Goal: Use online tool/utility: Utilize a website feature to perform a specific function

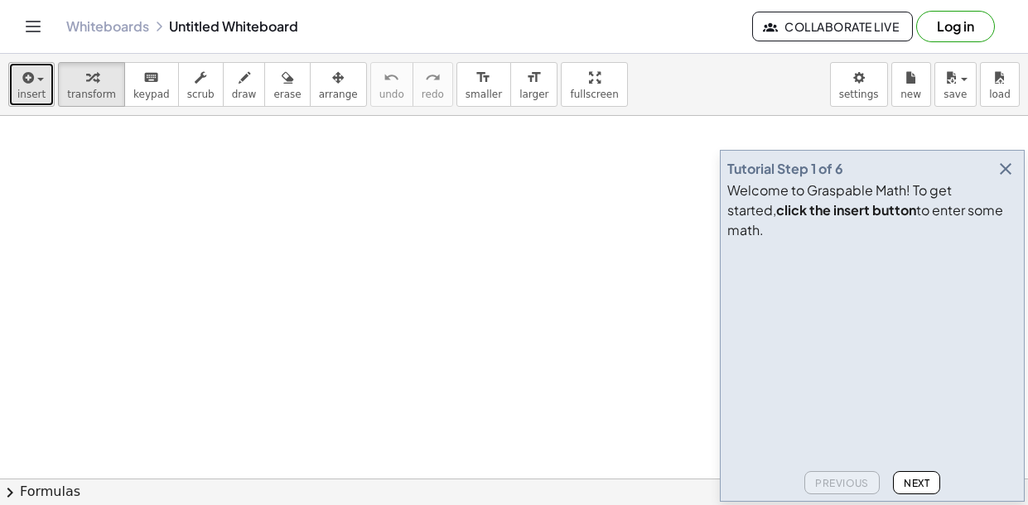
click at [31, 87] on icon "button" at bounding box center [26, 78] width 15 height 20
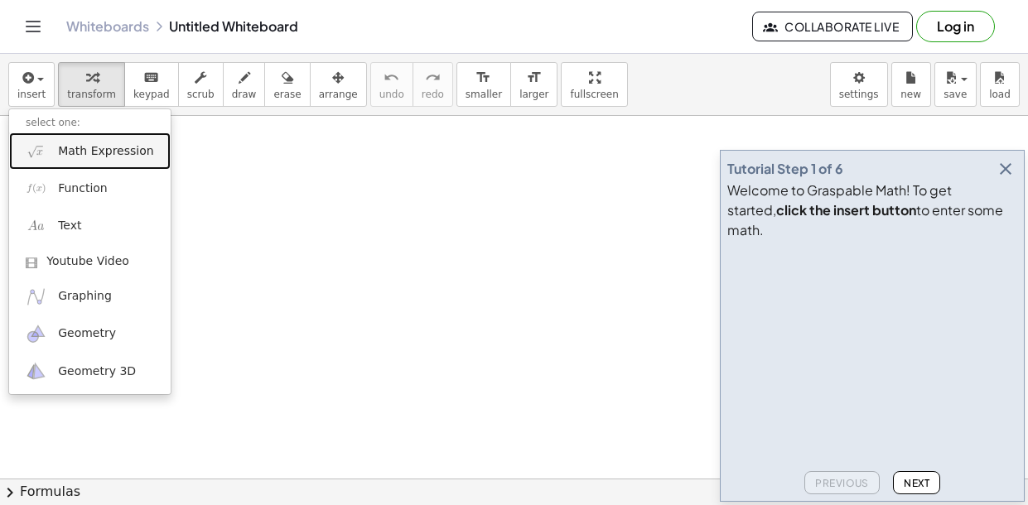
click at [87, 157] on span "Math Expression" at bounding box center [105, 151] width 95 height 17
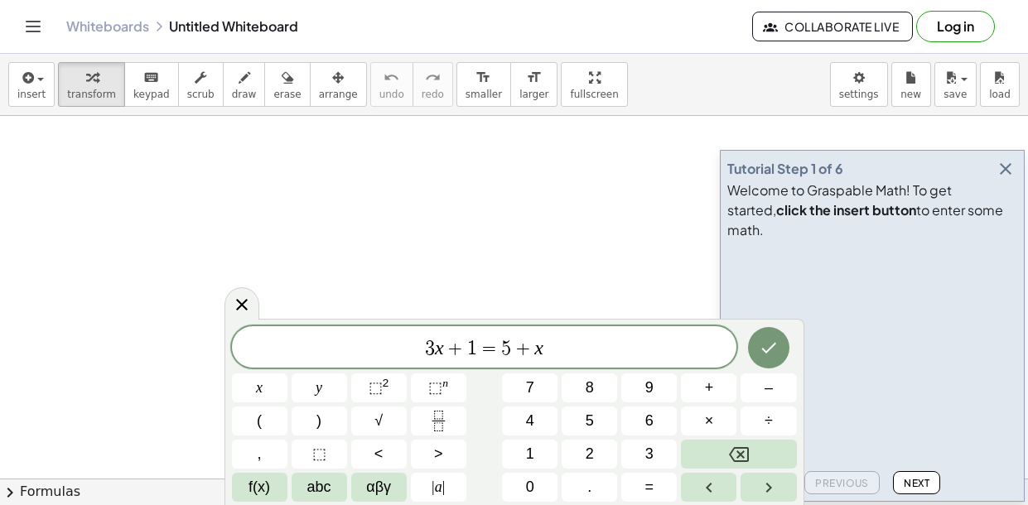
click at [475, 342] on span "1" at bounding box center [472, 349] width 10 height 20
click at [602, 361] on div "3 x + 1 ​ = 5 + x" at bounding box center [484, 346] width 505 height 41
click at [761, 359] on button "Done" at bounding box center [768, 347] width 41 height 41
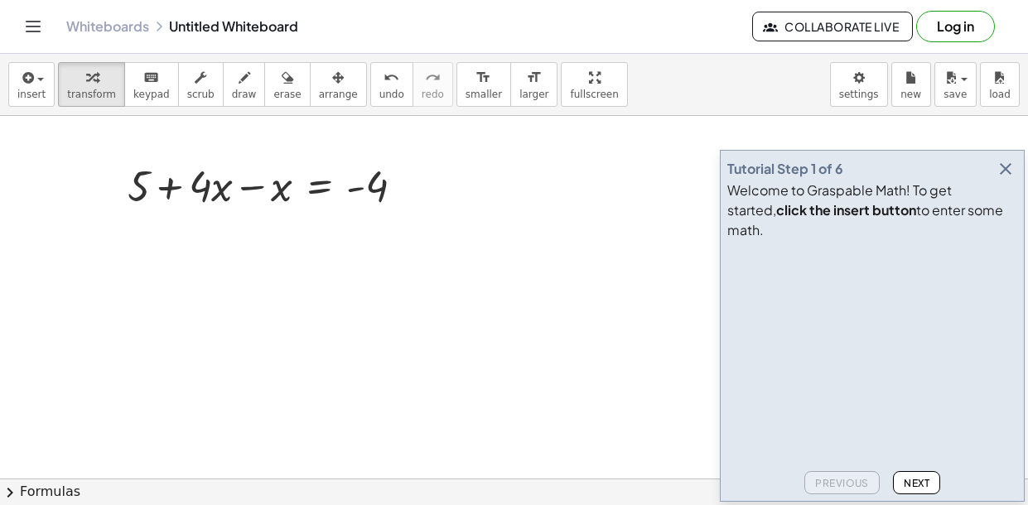
click at [1011, 179] on icon "button" at bounding box center [1006, 169] width 20 height 20
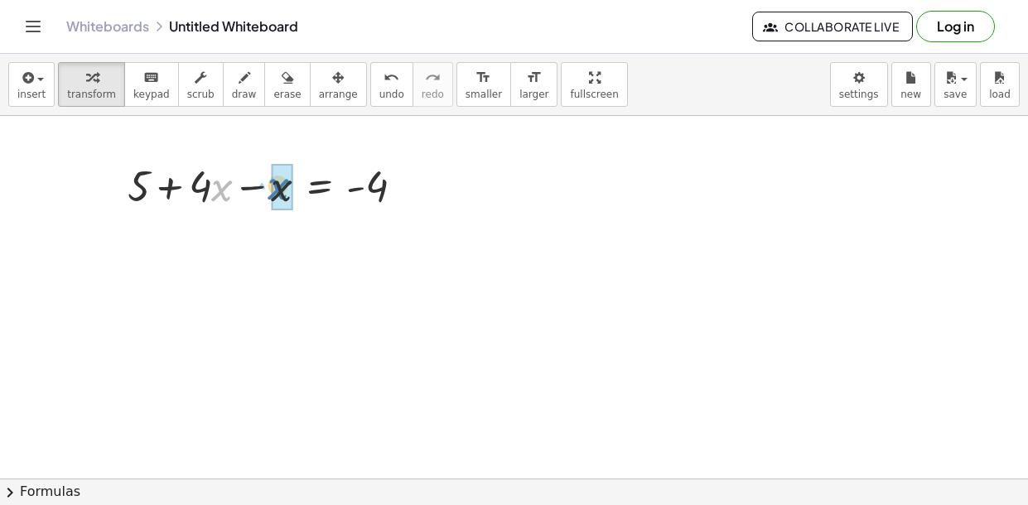
drag, startPoint x: 212, startPoint y: 188, endPoint x: 283, endPoint y: 194, distance: 71.5
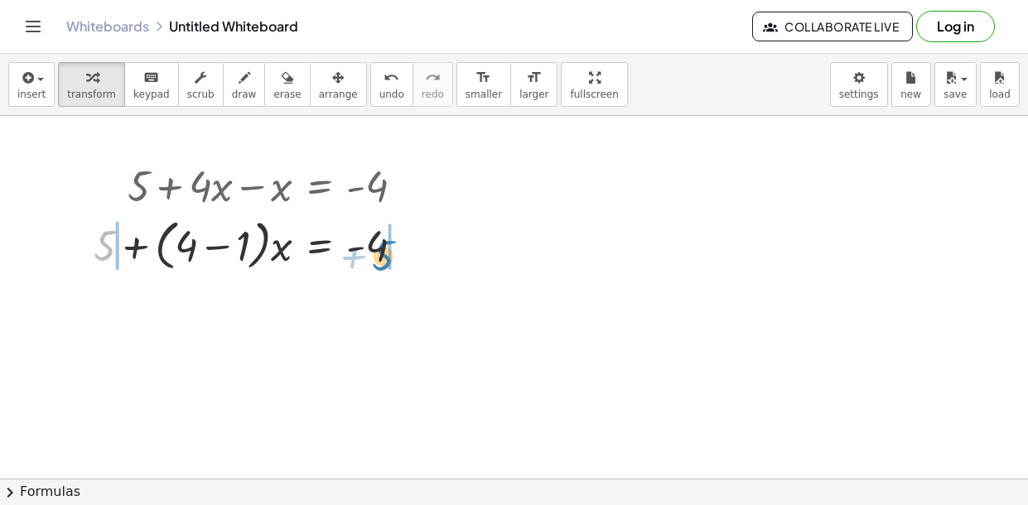
drag, startPoint x: 112, startPoint y: 247, endPoint x: 391, endPoint y: 257, distance: 279.3
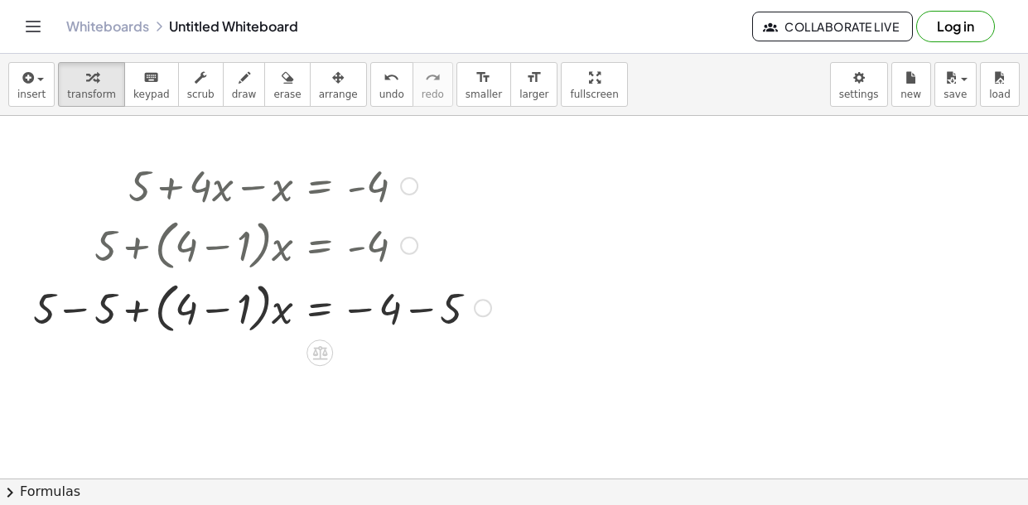
click at [398, 309] on div at bounding box center [262, 306] width 475 height 63
click at [437, 311] on div at bounding box center [262, 306] width 475 height 63
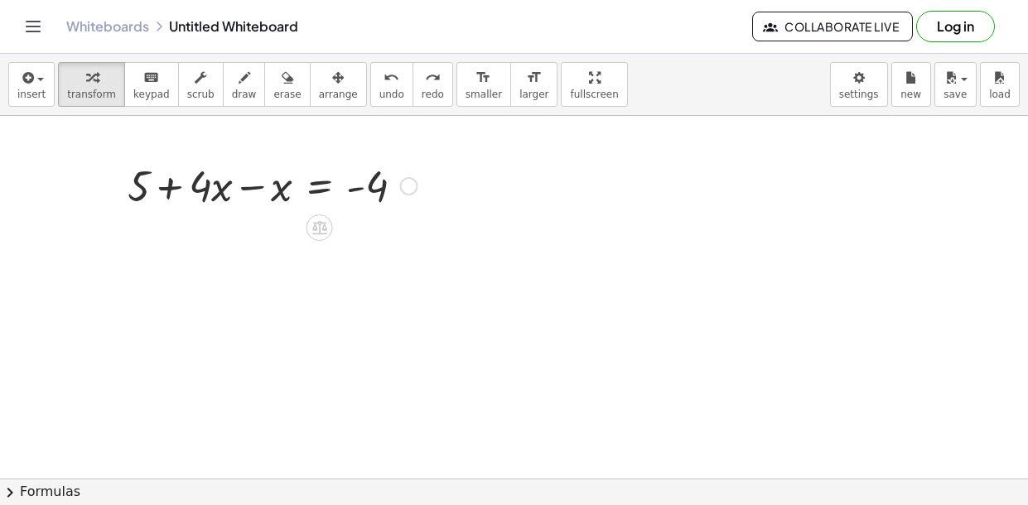
click at [205, 197] on div at bounding box center [272, 185] width 306 height 56
click at [274, 196] on div at bounding box center [272, 185] width 306 height 56
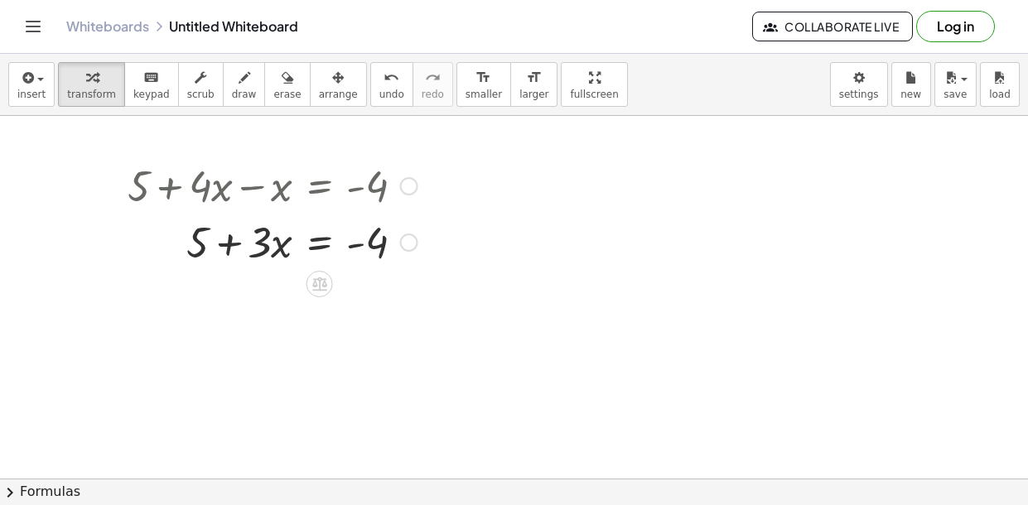
click at [201, 247] on div at bounding box center [272, 241] width 306 height 56
click at [382, 245] on div at bounding box center [272, 241] width 306 height 56
drag, startPoint x: 199, startPoint y: 242, endPoint x: 381, endPoint y: 260, distance: 183.1
click at [381, 260] on div at bounding box center [272, 241] width 306 height 56
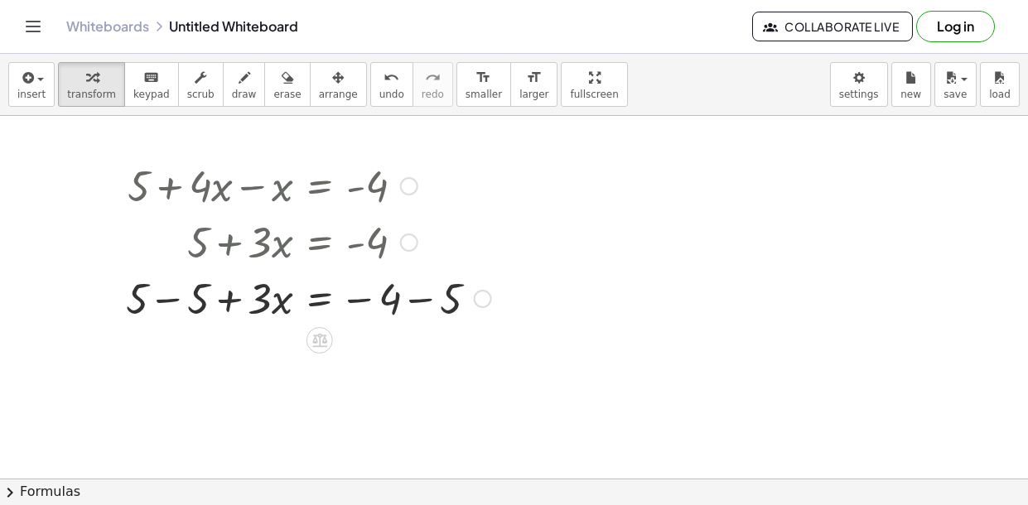
click at [133, 305] on div at bounding box center [309, 297] width 382 height 56
click at [197, 308] on div at bounding box center [309, 297] width 382 height 56
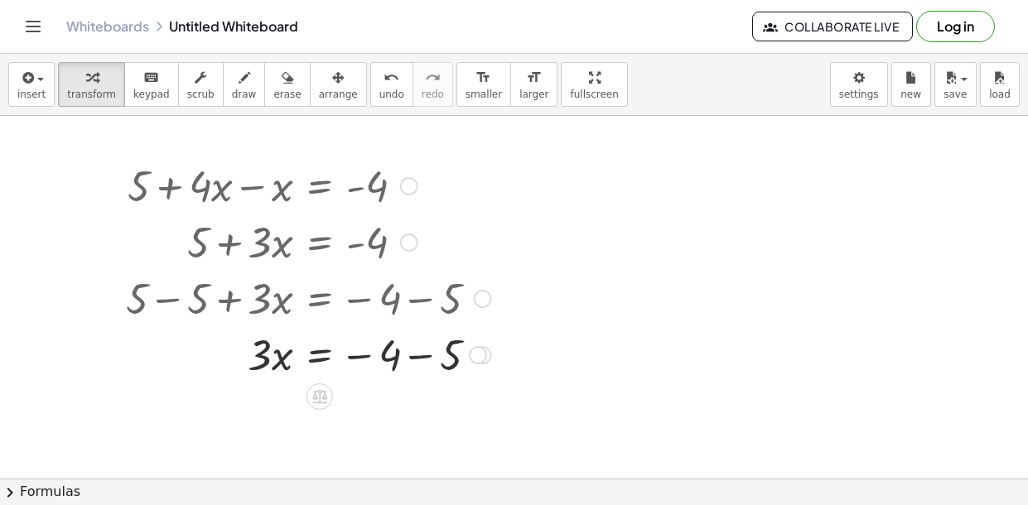
click at [393, 298] on div at bounding box center [309, 297] width 382 height 56
click at [393, 356] on div at bounding box center [309, 354] width 382 height 56
click at [451, 354] on div at bounding box center [309, 354] width 382 height 56
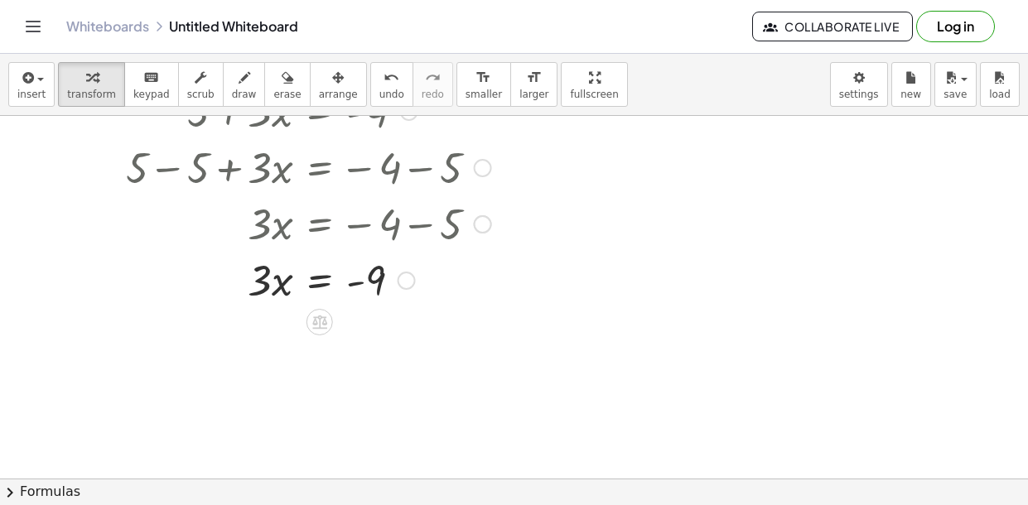
scroll to position [131, 0]
click at [269, 280] on div at bounding box center [309, 279] width 382 height 56
click at [269, 282] on div at bounding box center [309, 279] width 382 height 56
drag, startPoint x: 269, startPoint y: 284, endPoint x: 395, endPoint y: 290, distance: 126.0
click at [395, 290] on div at bounding box center [309, 279] width 382 height 56
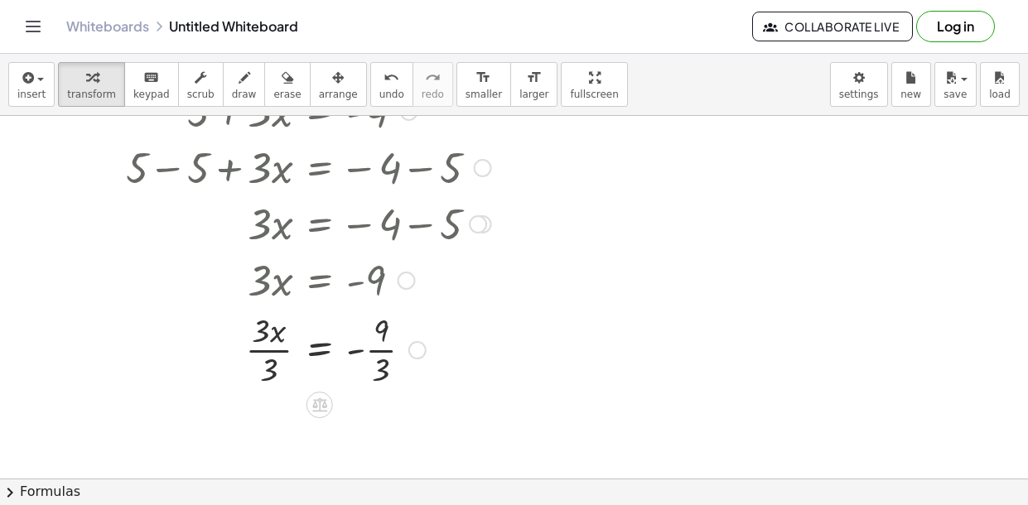
click at [273, 355] on div at bounding box center [309, 348] width 382 height 83
click at [379, 355] on div at bounding box center [309, 348] width 382 height 83
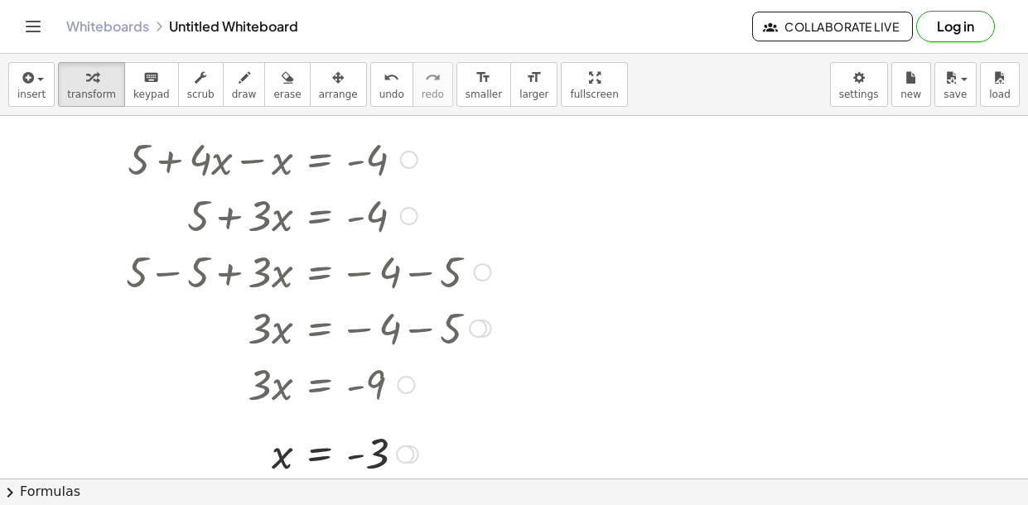
scroll to position [26, 0]
click at [268, 335] on div at bounding box center [347, 328] width 458 height 56
click at [899, 96] on button "new" at bounding box center [911, 84] width 40 height 45
drag, startPoint x: 548, startPoint y: 245, endPoint x: 701, endPoint y: 268, distance: 154.0
click at [540, 245] on div at bounding box center [514, 453] width 1028 height 726
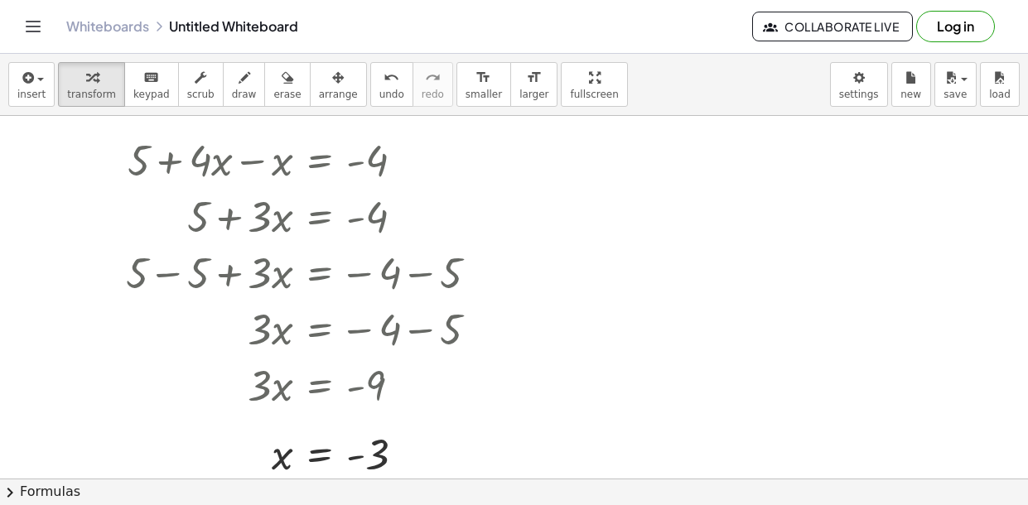
drag, startPoint x: 701, startPoint y: 268, endPoint x: 567, endPoint y: 267, distance: 134.2
click at [567, 267] on div at bounding box center [514, 453] width 1028 height 726
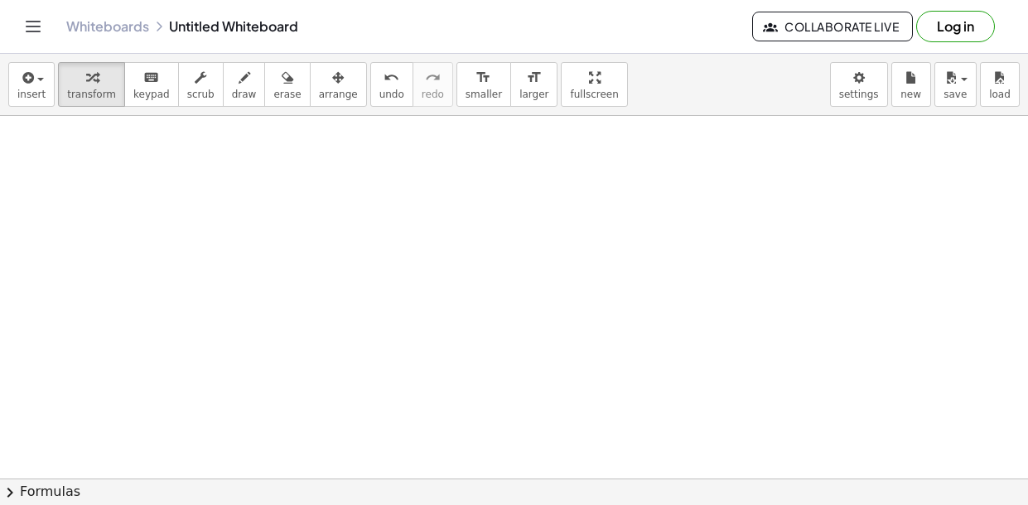
scroll to position [0, 0]
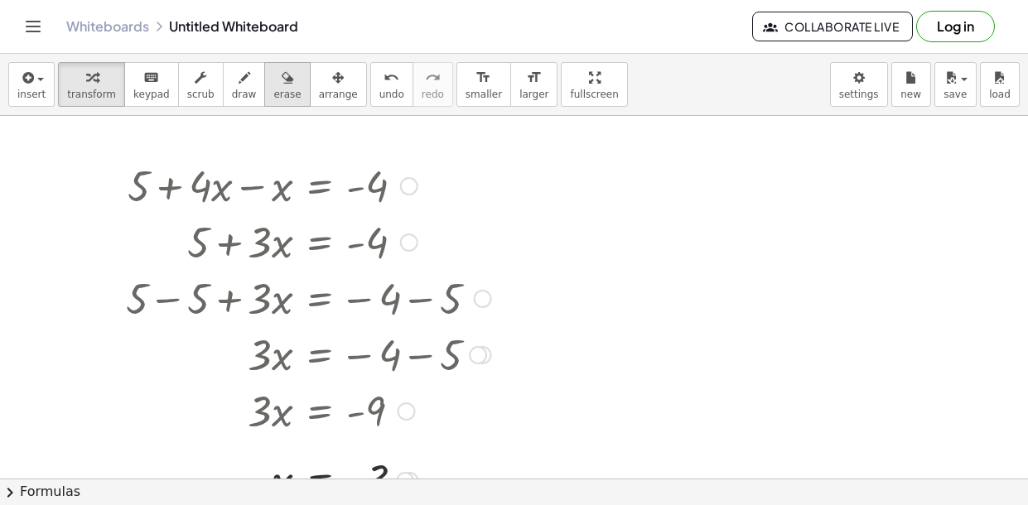
click at [264, 86] on button "erase" at bounding box center [287, 84] width 46 height 45
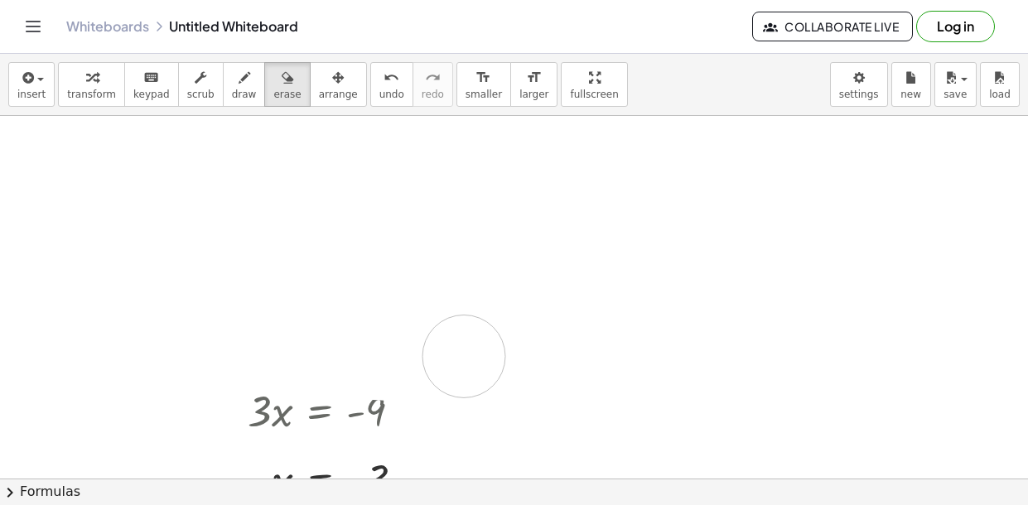
drag, startPoint x: 385, startPoint y: 183, endPoint x: 463, endPoint y: 354, distance: 187.6
click at [463, 354] on div at bounding box center [514, 479] width 1028 height 727
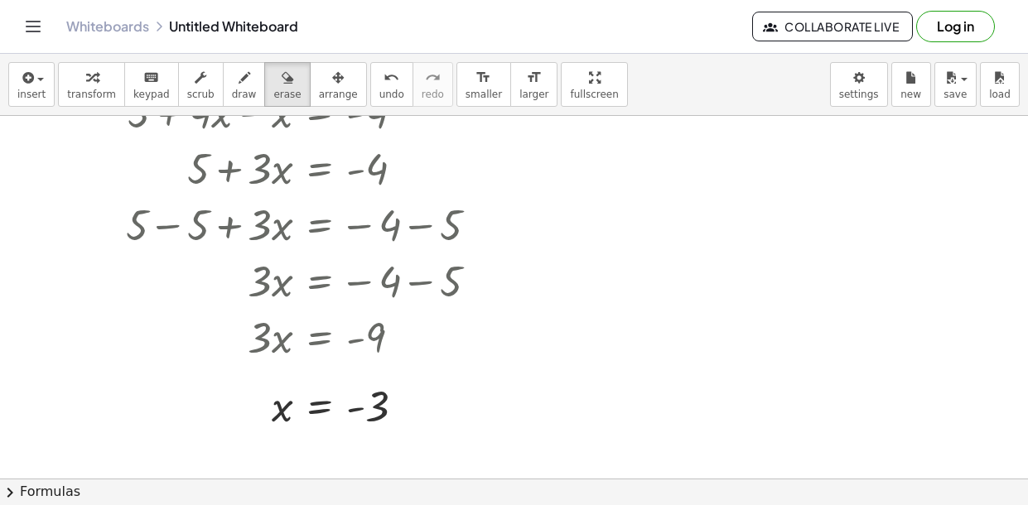
scroll to position [75, 0]
click at [282, 68] on icon "button" at bounding box center [288, 78] width 12 height 20
click at [268, 103] on button "erase" at bounding box center [287, 84] width 46 height 45
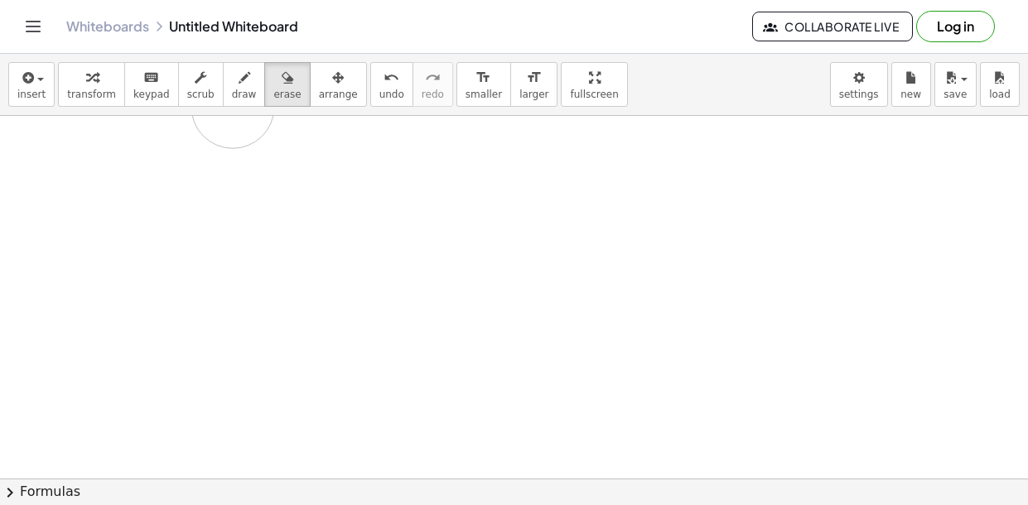
drag, startPoint x: 403, startPoint y: 402, endPoint x: 232, endPoint y: 107, distance: 340.7
click at [232, 107] on div "insert select one: Math Expression Function Text Youtube Video Graphing Geometr…" at bounding box center [514, 279] width 1028 height 451
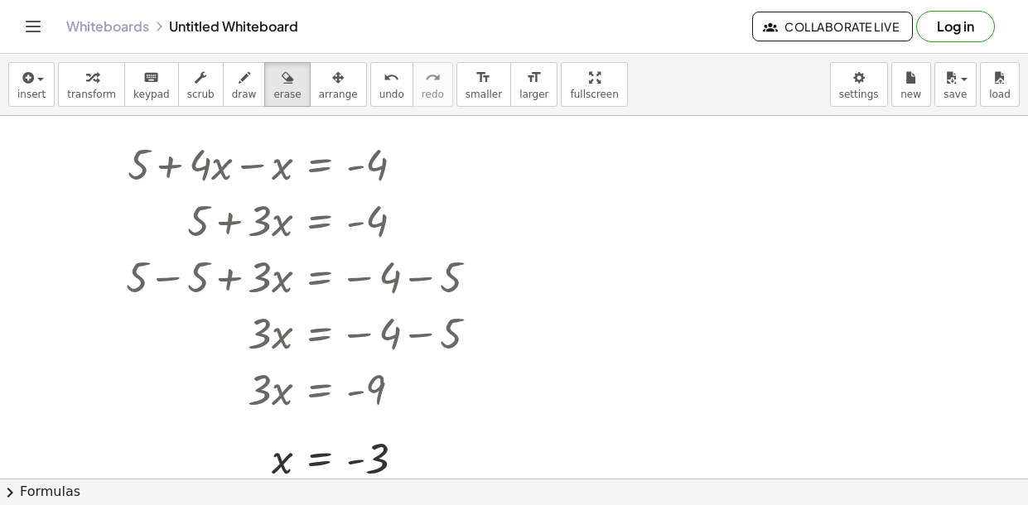
scroll to position [37, 0]
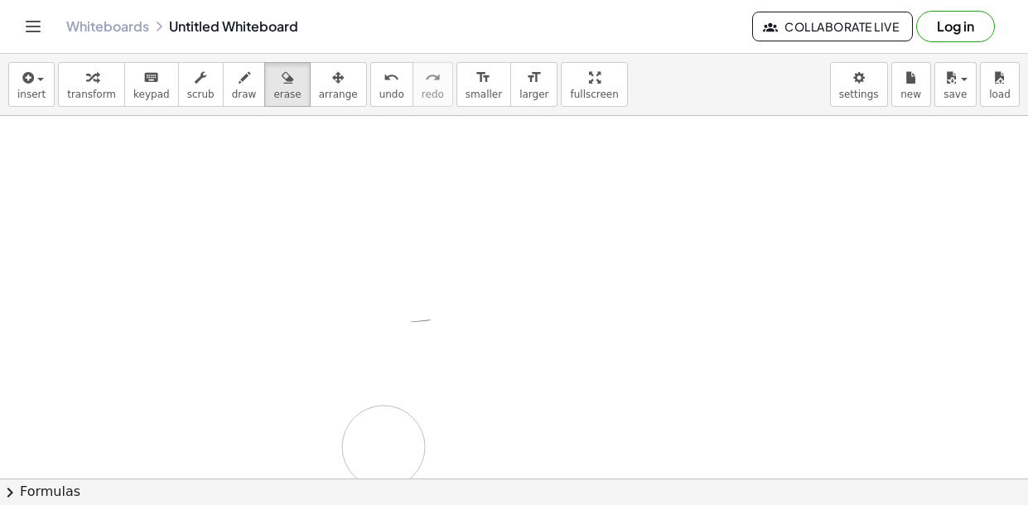
drag, startPoint x: 108, startPoint y: 138, endPoint x: 385, endPoint y: 447, distance: 415.3
click at [385, 447] on div at bounding box center [514, 442] width 1028 height 727
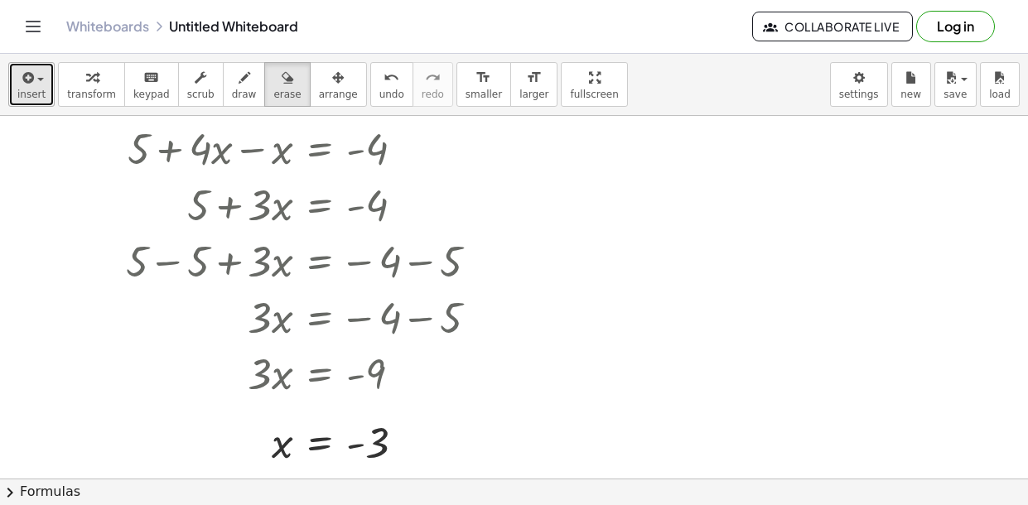
click at [40, 98] on span "insert" at bounding box center [31, 95] width 28 height 12
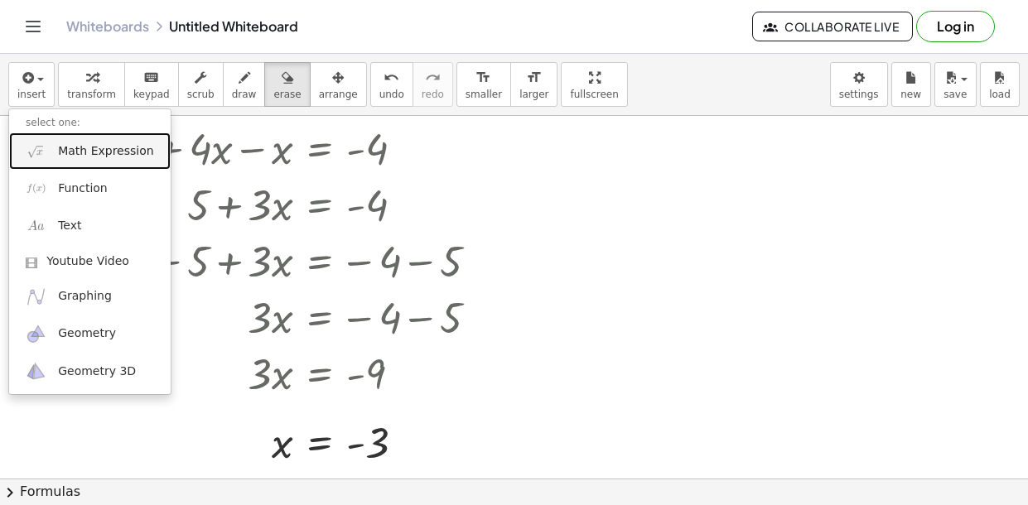
click at [61, 153] on span "Math Expression" at bounding box center [105, 151] width 95 height 17
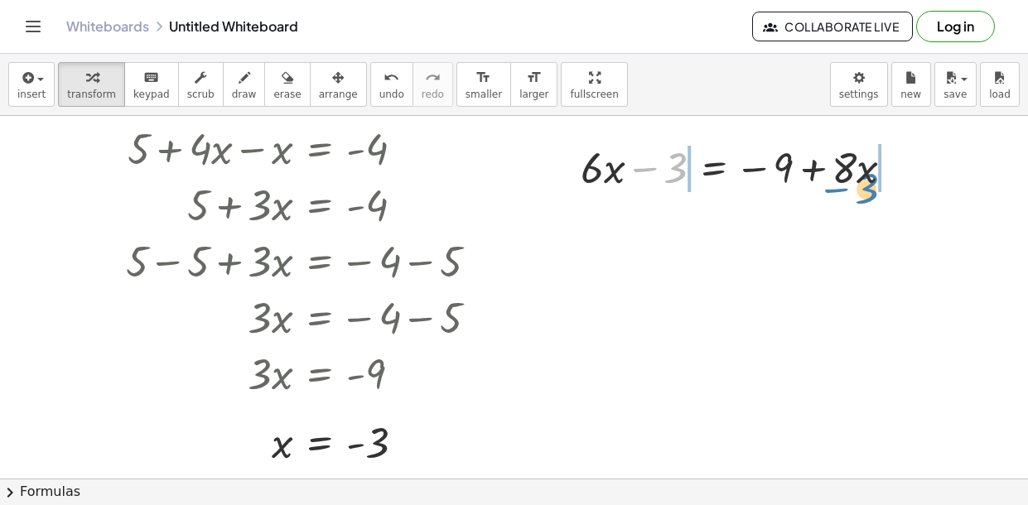
drag, startPoint x: 678, startPoint y: 160, endPoint x: 870, endPoint y: 181, distance: 192.5
click at [870, 181] on div at bounding box center [743, 166] width 343 height 56
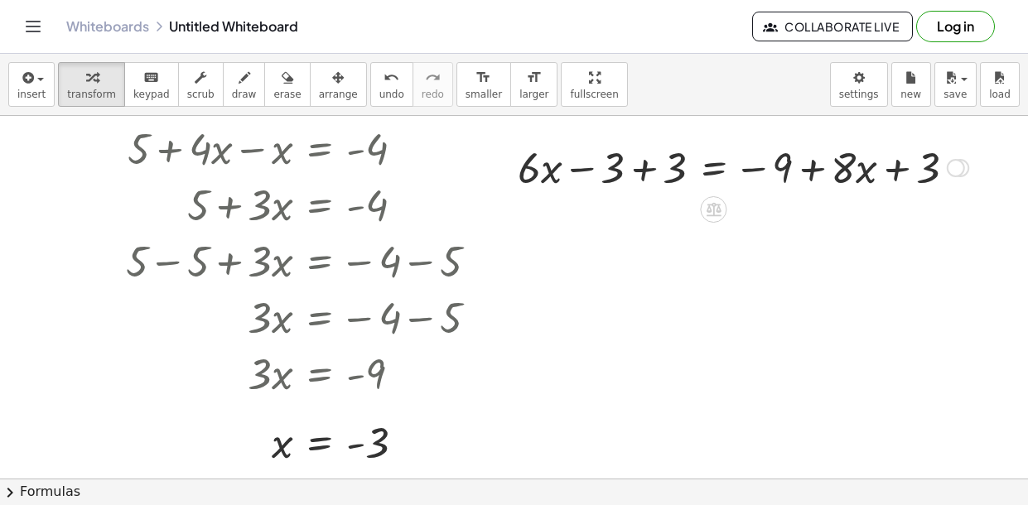
click at [611, 171] on div at bounding box center [742, 166] width 467 height 56
click at [665, 171] on div at bounding box center [742, 166] width 467 height 56
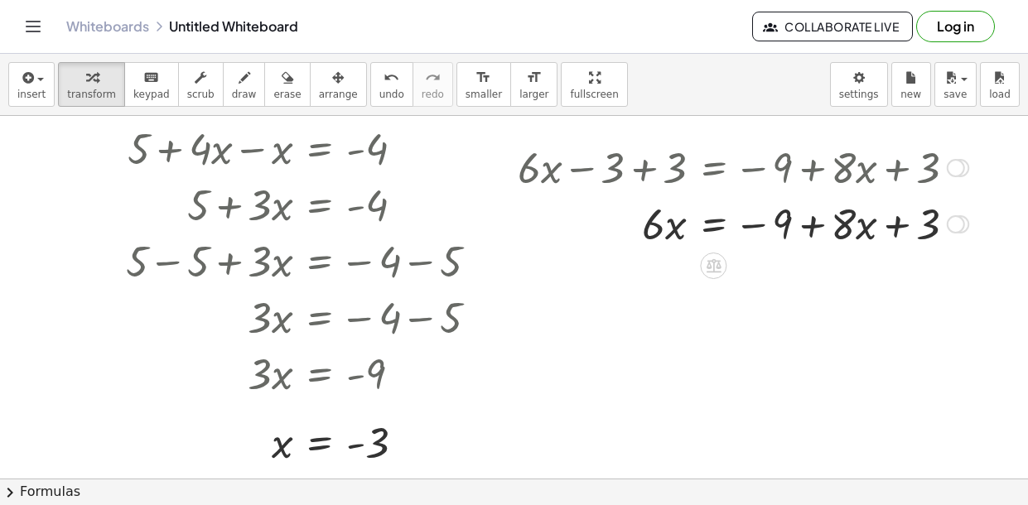
click at [785, 227] on div at bounding box center [742, 223] width 467 height 56
click at [925, 231] on div at bounding box center [742, 223] width 467 height 56
click at [925, 232] on div at bounding box center [742, 223] width 467 height 56
drag, startPoint x: 925, startPoint y: 232, endPoint x: 776, endPoint y: 226, distance: 149.2
drag, startPoint x: 851, startPoint y: 222, endPoint x: 656, endPoint y: 232, distance: 194.9
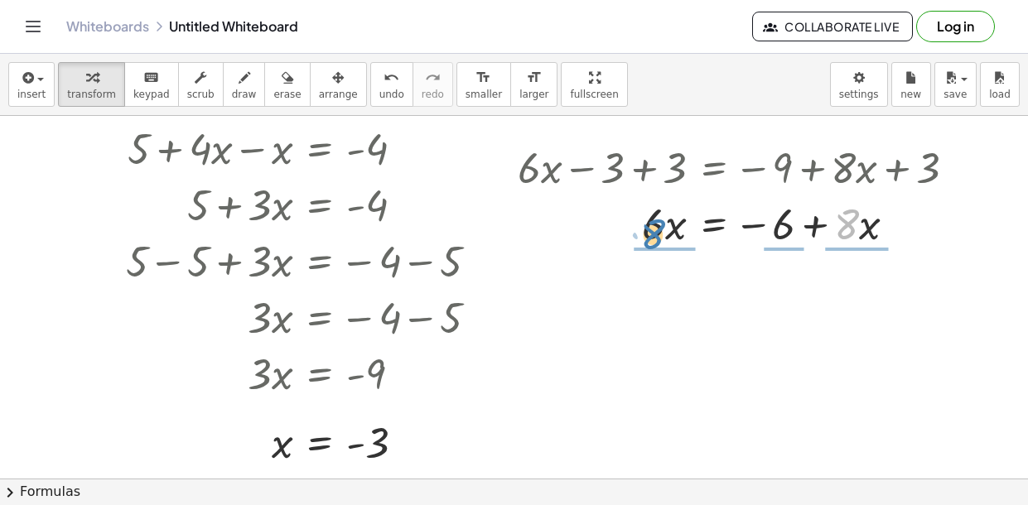
click at [656, 232] on div at bounding box center [742, 223] width 467 height 56
drag, startPoint x: 849, startPoint y: 224, endPoint x: 667, endPoint y: 235, distance: 182.5
click at [667, 235] on div at bounding box center [739, 223] width 454 height 56
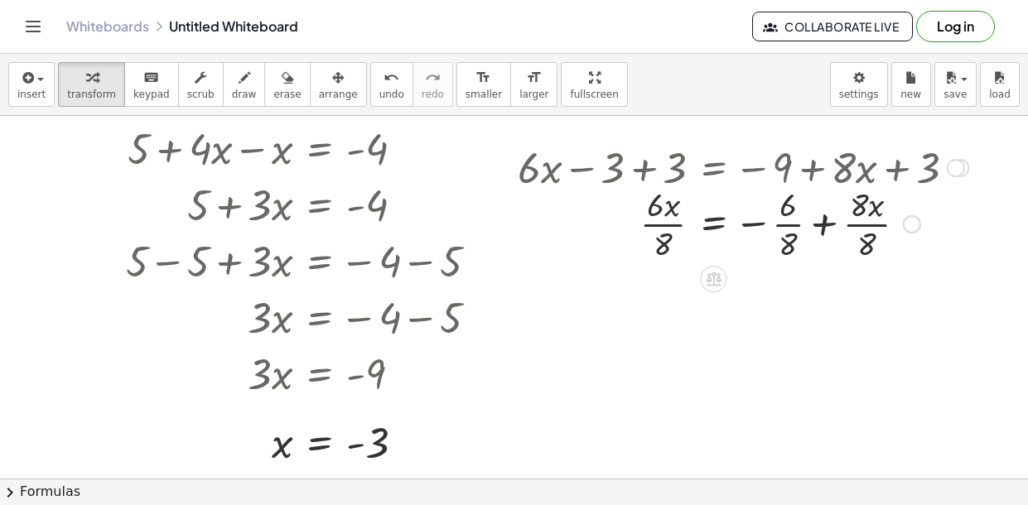
click at [670, 216] on div at bounding box center [742, 222] width 467 height 83
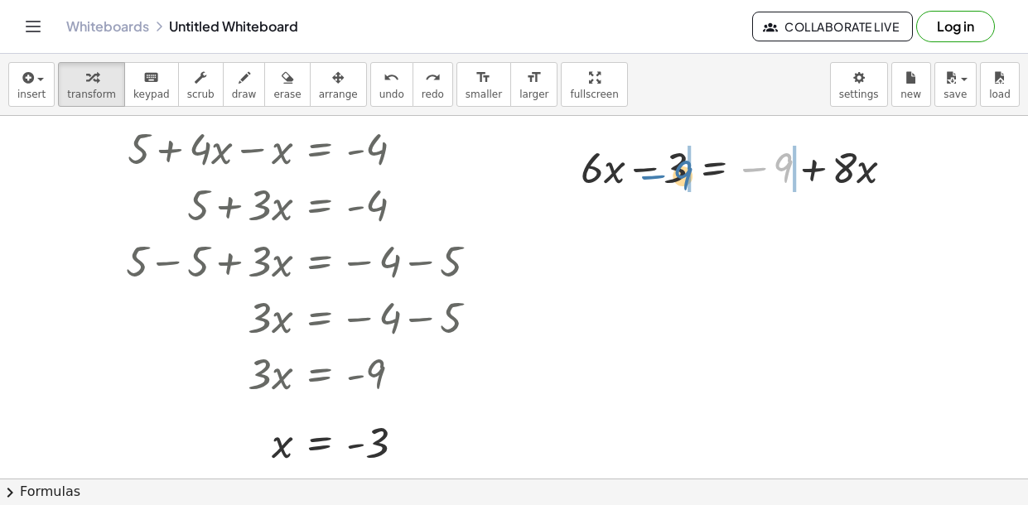
drag, startPoint x: 767, startPoint y: 173, endPoint x: 665, endPoint y: 181, distance: 102.2
click at [665, 181] on div at bounding box center [743, 166] width 343 height 56
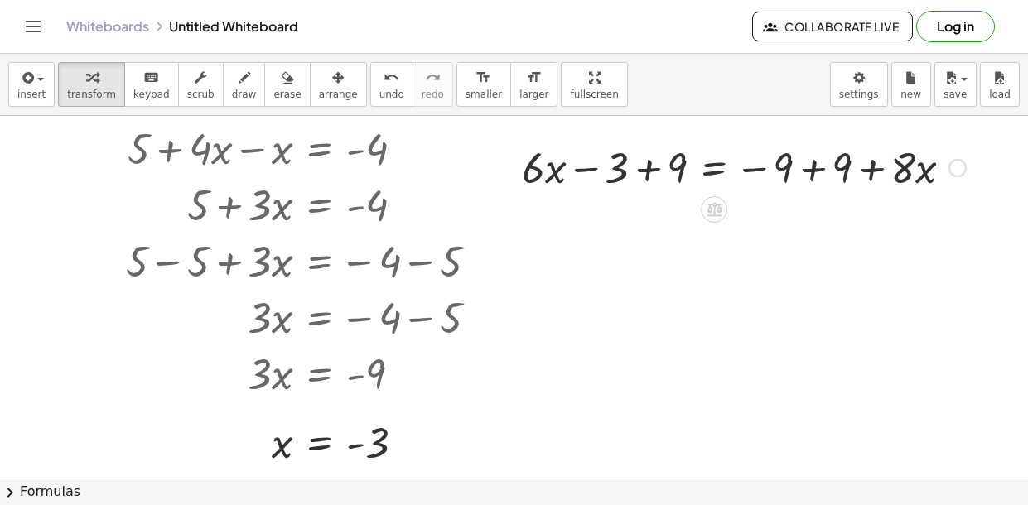
click at [788, 176] on div at bounding box center [744, 166] width 461 height 56
click at [847, 171] on div at bounding box center [744, 166] width 461 height 56
click at [617, 177] on div at bounding box center [669, 166] width 311 height 56
click at [677, 166] on div at bounding box center [669, 166] width 311 height 56
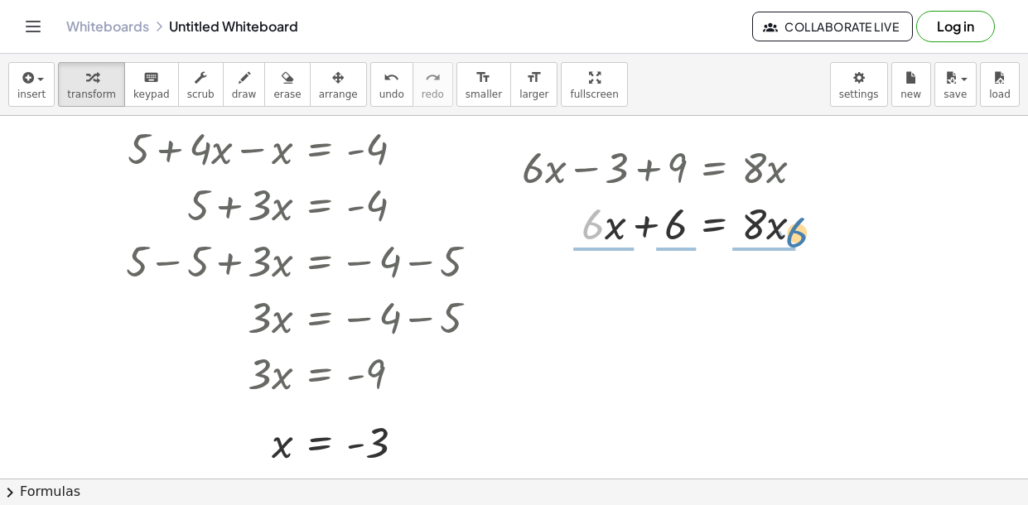
drag, startPoint x: 598, startPoint y: 226, endPoint x: 803, endPoint y: 239, distance: 205.0
click at [803, 239] on div at bounding box center [669, 223] width 311 height 56
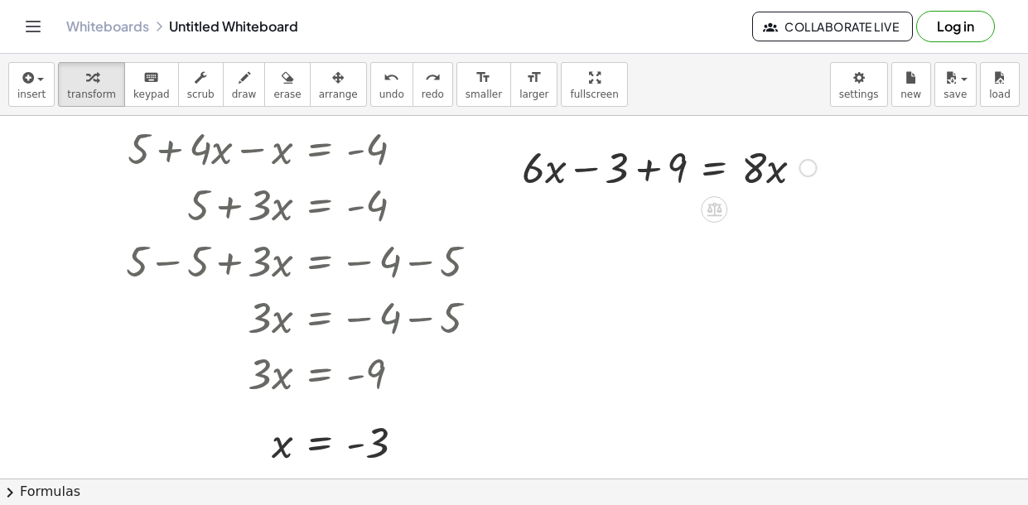
click at [619, 164] on div at bounding box center [669, 166] width 311 height 56
click at [677, 163] on div at bounding box center [669, 166] width 311 height 56
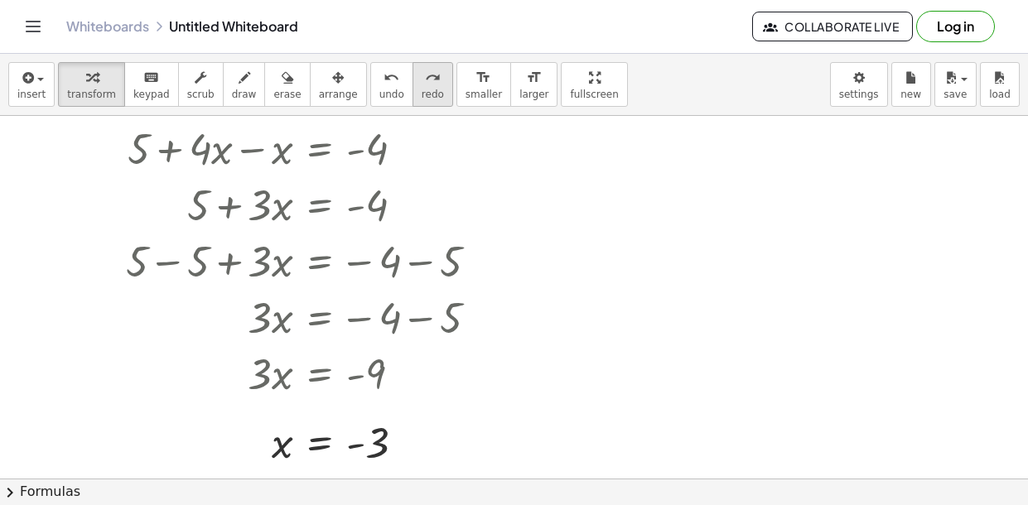
click at [412, 85] on button "redo redo" at bounding box center [432, 84] width 41 height 45
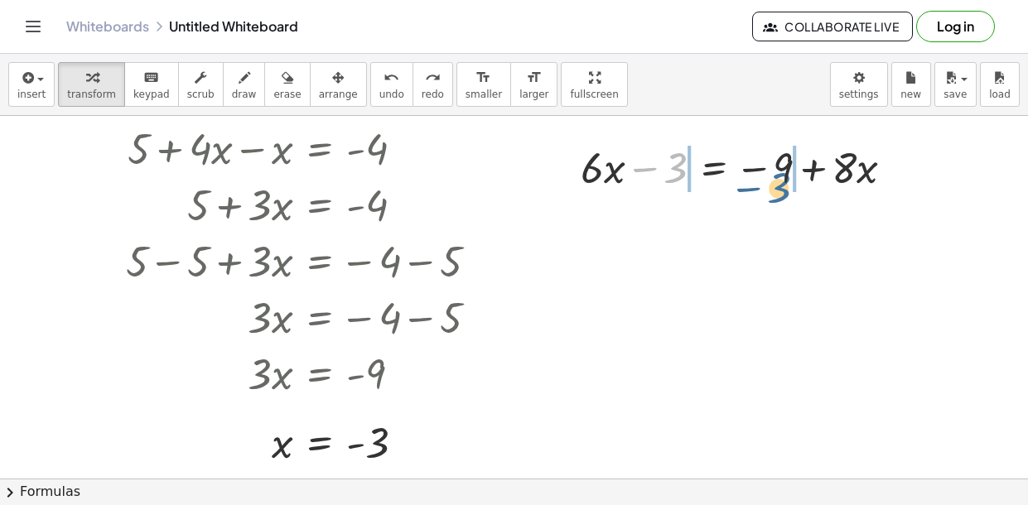
drag, startPoint x: 680, startPoint y: 168, endPoint x: 789, endPoint y: 188, distance: 111.1
click at [789, 188] on div at bounding box center [743, 166] width 343 height 56
drag, startPoint x: 775, startPoint y: 173, endPoint x: 658, endPoint y: 186, distance: 118.3
click at [658, 186] on div at bounding box center [743, 166] width 343 height 56
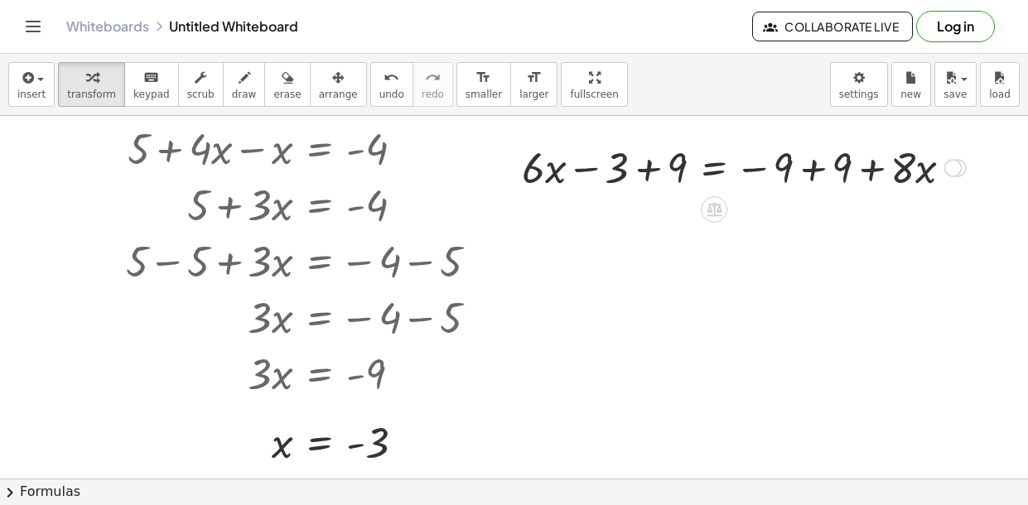
click at [620, 170] on div at bounding box center [744, 166] width 461 height 56
click at [674, 176] on div at bounding box center [744, 166] width 461 height 56
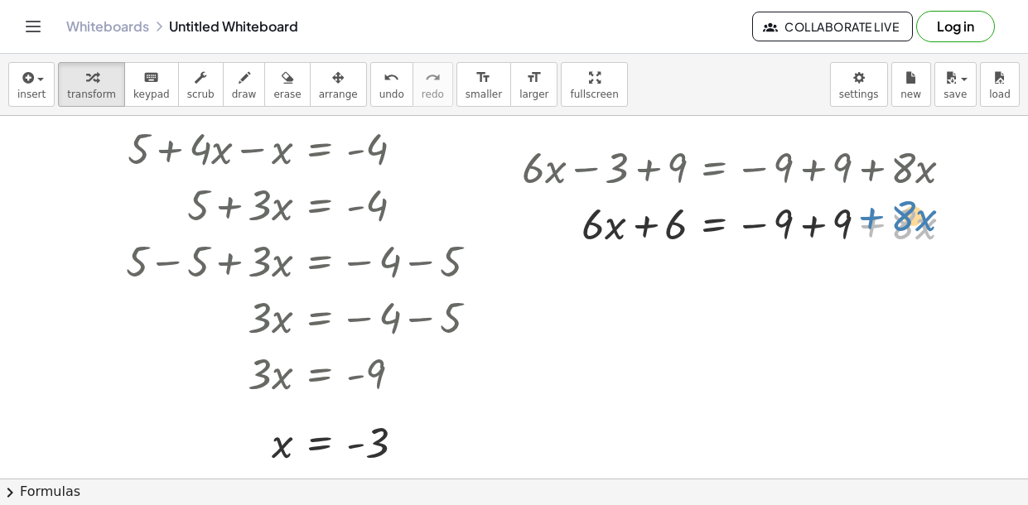
drag, startPoint x: 854, startPoint y: 217, endPoint x: 864, endPoint y: 211, distance: 11.5
click at [864, 211] on div at bounding box center [744, 223] width 461 height 56
drag, startPoint x: 844, startPoint y: 223, endPoint x: 795, endPoint y: 227, distance: 49.0
click at [795, 227] on div at bounding box center [744, 223] width 461 height 56
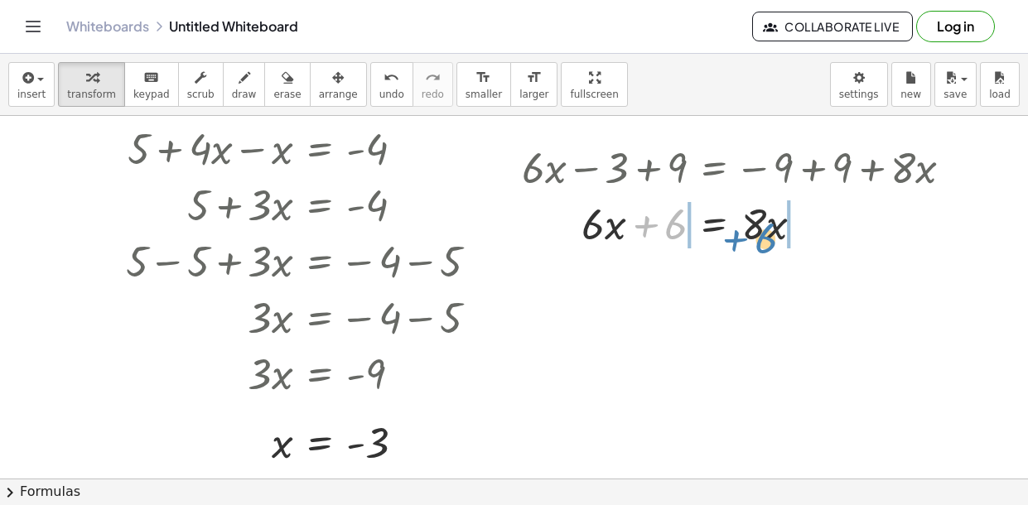
drag, startPoint x: 670, startPoint y: 234, endPoint x: 760, endPoint y: 248, distance: 91.4
click at [760, 248] on div at bounding box center [744, 223] width 461 height 56
drag, startPoint x: 587, startPoint y: 229, endPoint x: 783, endPoint y: 257, distance: 197.5
click at [384, 71] on icon "undo" at bounding box center [392, 78] width 16 height 20
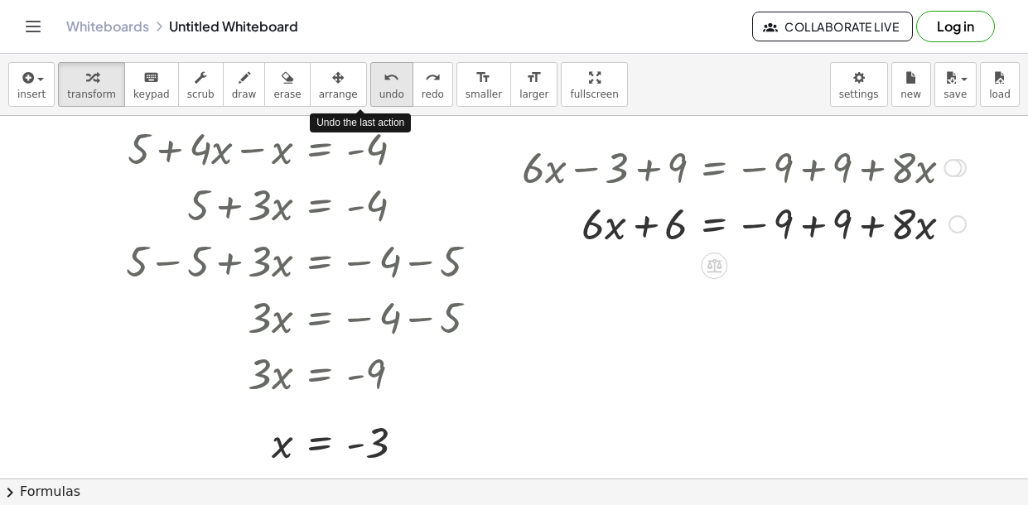
click at [384, 71] on icon "undo" at bounding box center [392, 78] width 16 height 20
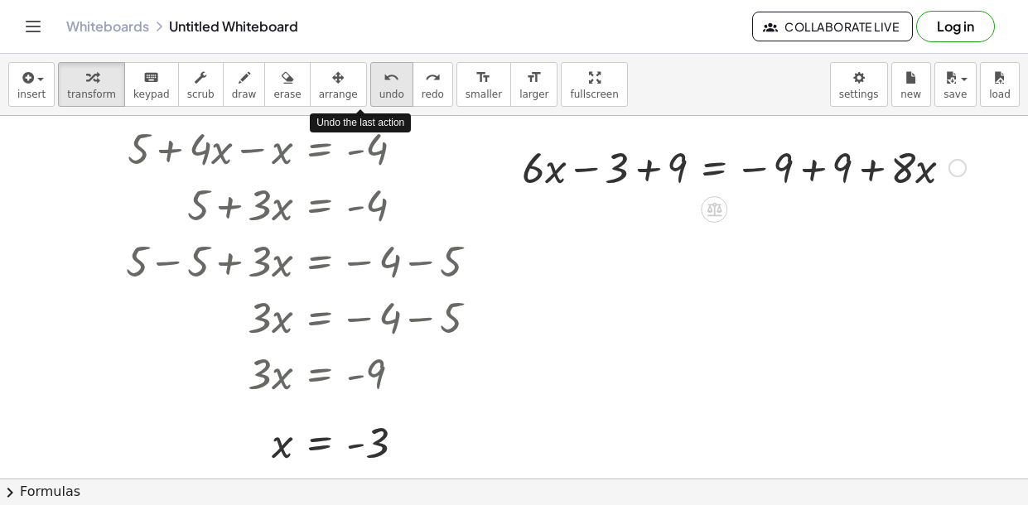
click at [384, 71] on icon "undo" at bounding box center [392, 78] width 16 height 20
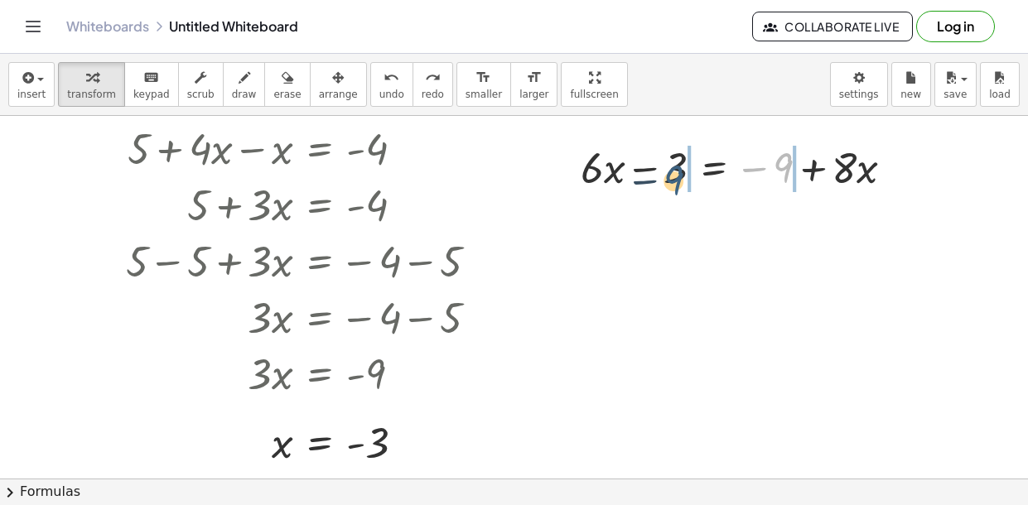
drag, startPoint x: 775, startPoint y: 169, endPoint x: 654, endPoint y: 177, distance: 121.2
click at [654, 177] on div at bounding box center [743, 166] width 343 height 56
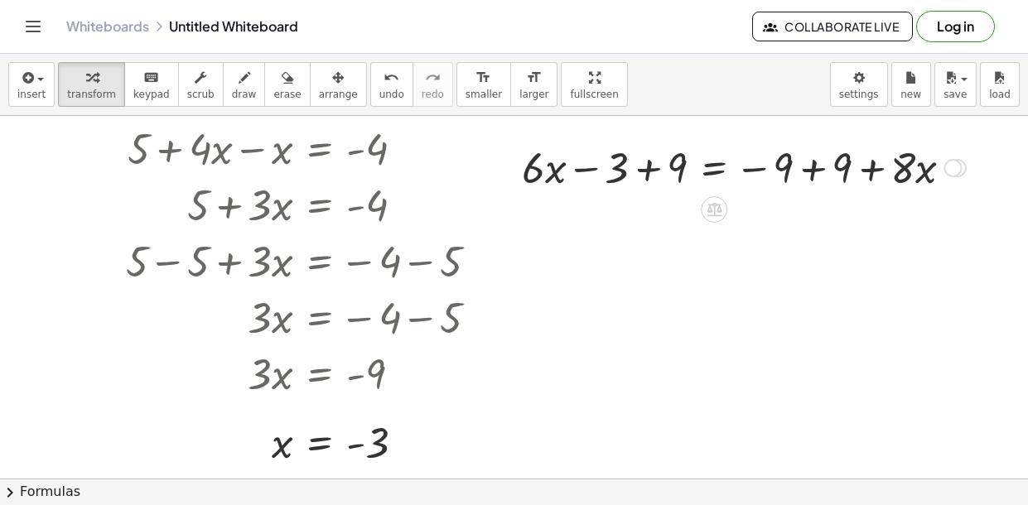
click at [622, 167] on div at bounding box center [744, 166] width 461 height 56
click at [675, 176] on div at bounding box center [744, 166] width 461 height 56
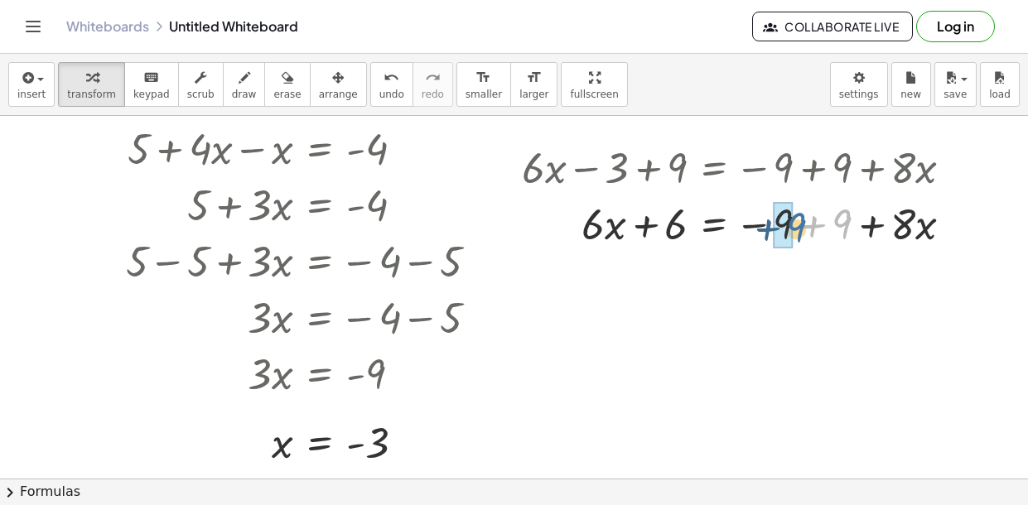
drag, startPoint x: 843, startPoint y: 237, endPoint x: 791, endPoint y: 238, distance: 52.2
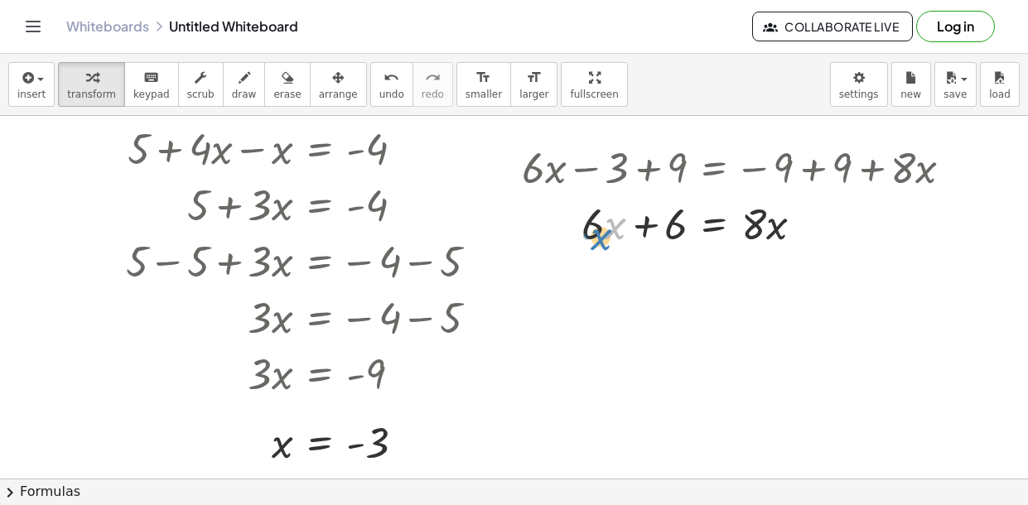
drag, startPoint x: 610, startPoint y: 224, endPoint x: 594, endPoint y: 233, distance: 18.2
click at [594, 233] on div at bounding box center [744, 223] width 461 height 56
drag, startPoint x: 589, startPoint y: 226, endPoint x: 598, endPoint y: 242, distance: 18.2
click at [598, 242] on div at bounding box center [744, 223] width 461 height 56
drag, startPoint x: 603, startPoint y: 229, endPoint x: 605, endPoint y: 252, distance: 22.5
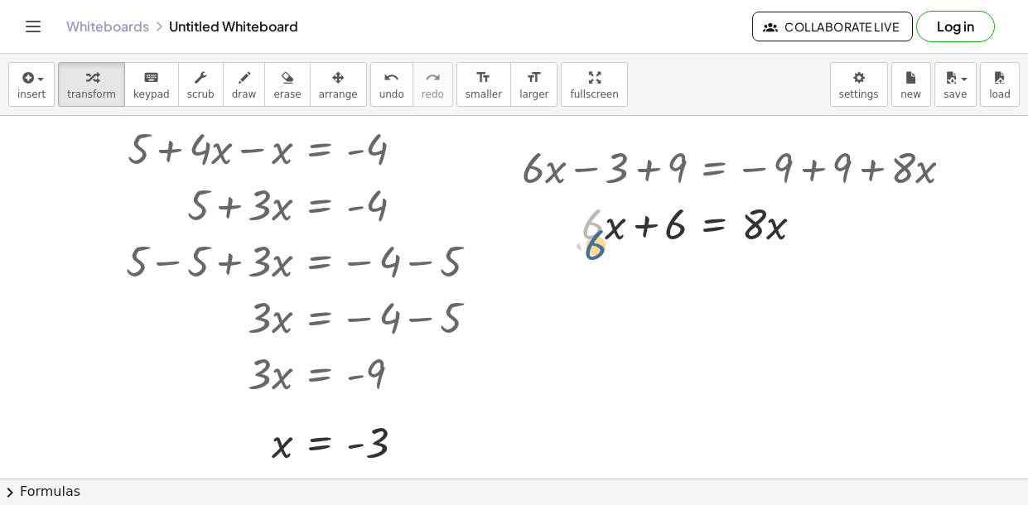
click at [605, 252] on div "+ · 6 · x − 3 = − 9 + · 8 · x + · 6 · x − 3 + 9 = − 9 + 9 + · 8 · x + · 6 · x +…" at bounding box center [737, 194] width 481 height 121
